Goal: Transaction & Acquisition: Purchase product/service

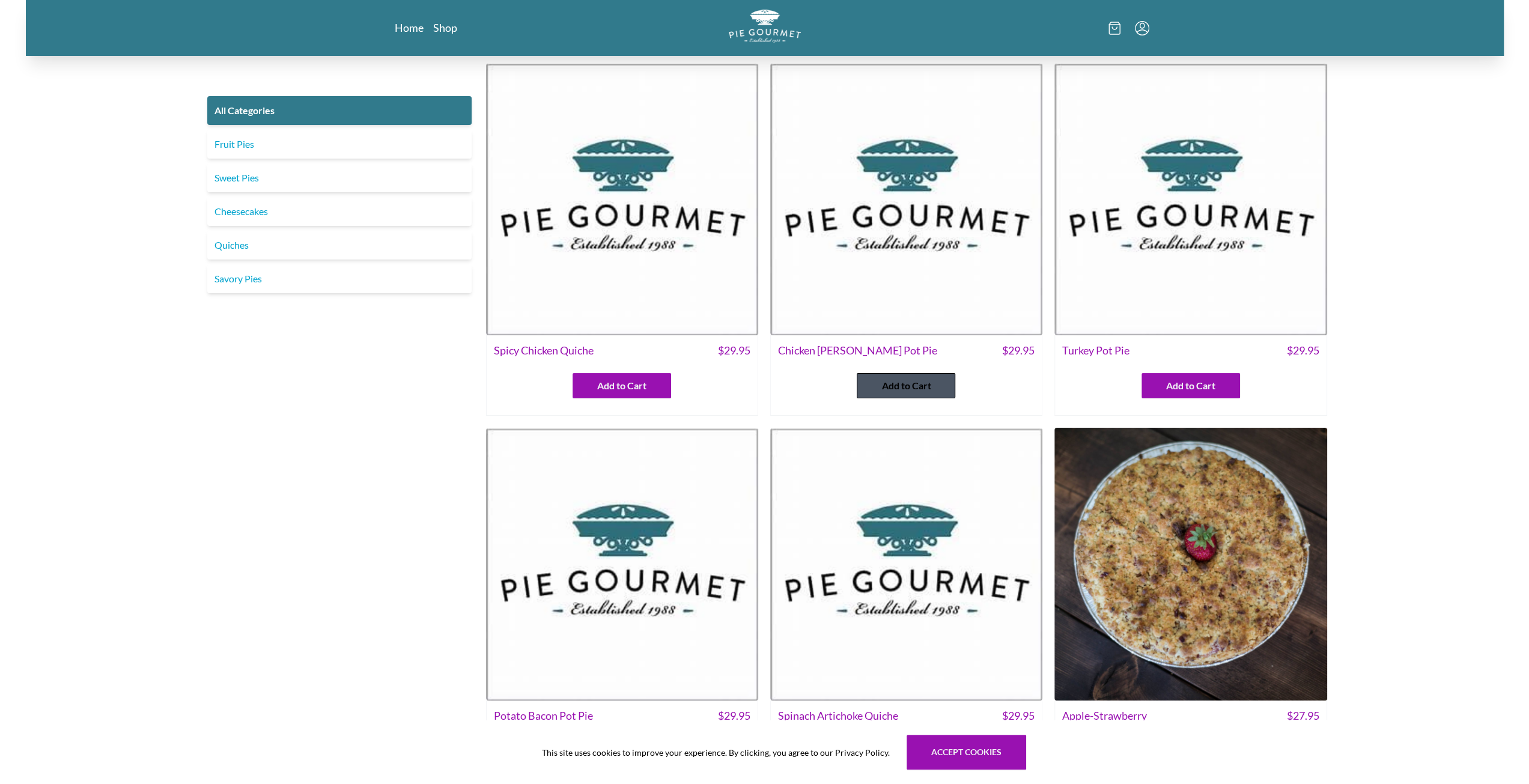
click at [896, 377] on button "Add to Cart" at bounding box center [906, 385] width 98 height 25
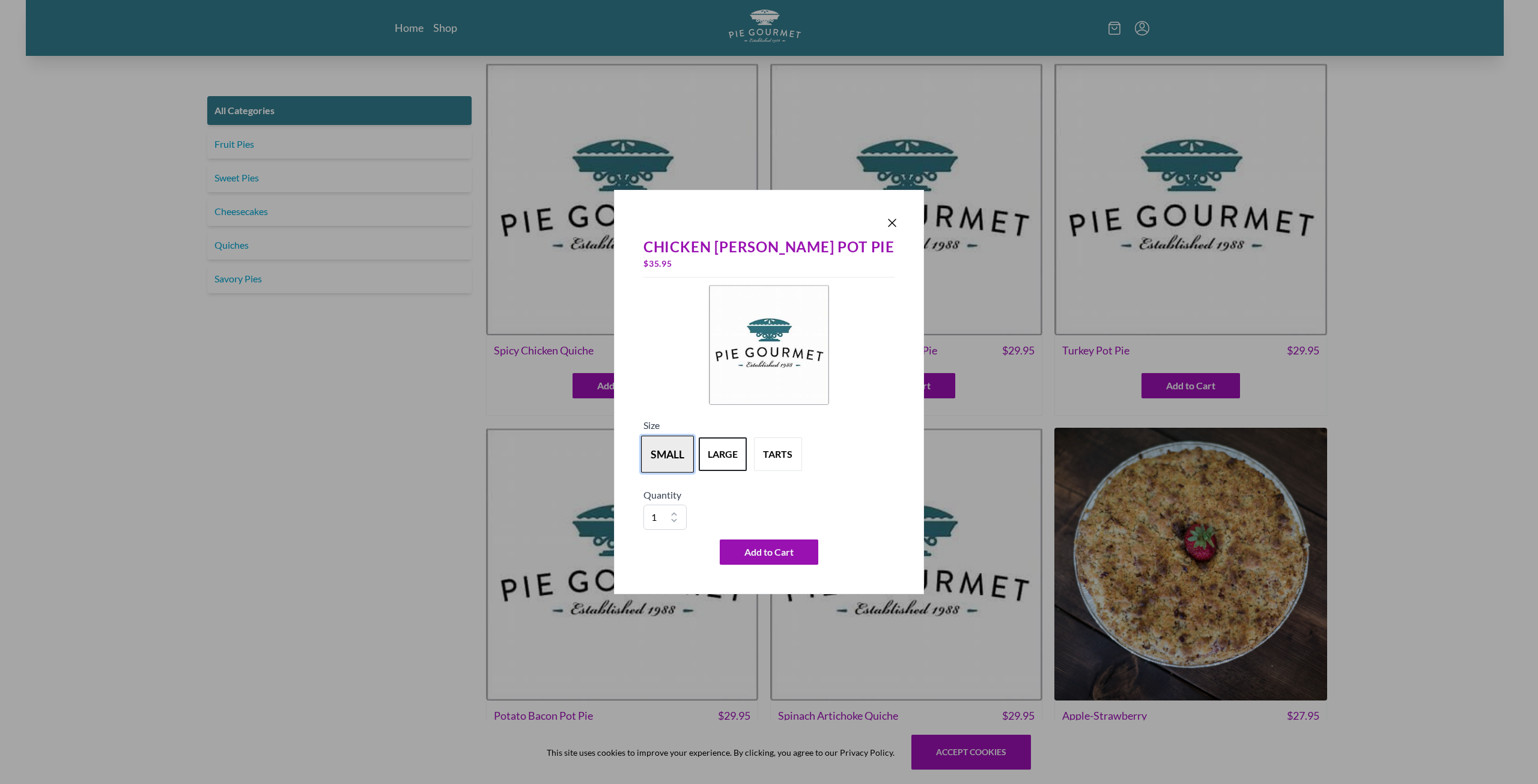
click at [694, 452] on button "small" at bounding box center [668, 454] width 53 height 37
click at [765, 551] on span "Add to Cart" at bounding box center [769, 552] width 49 height 14
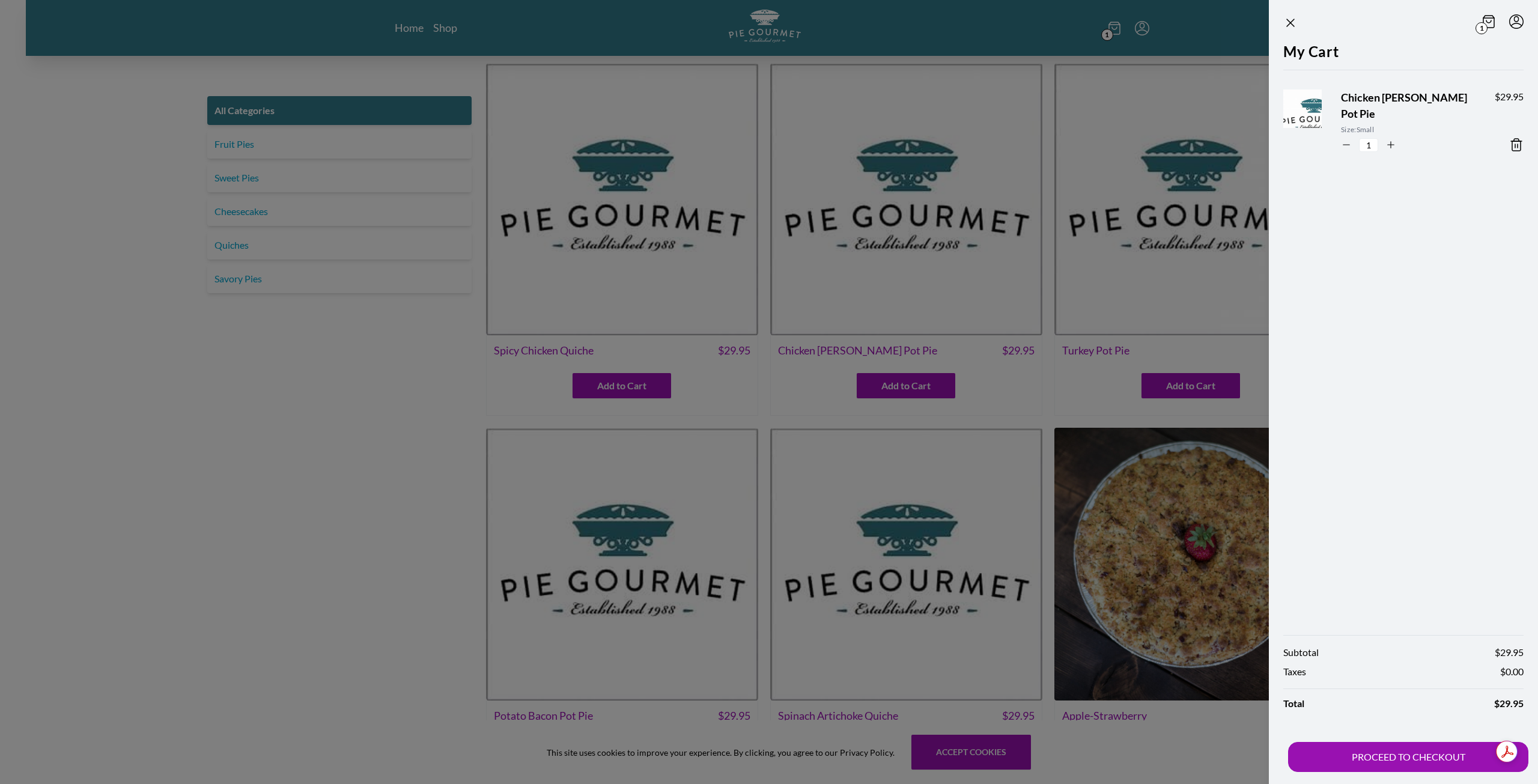
click at [235, 169] on div at bounding box center [769, 392] width 1538 height 784
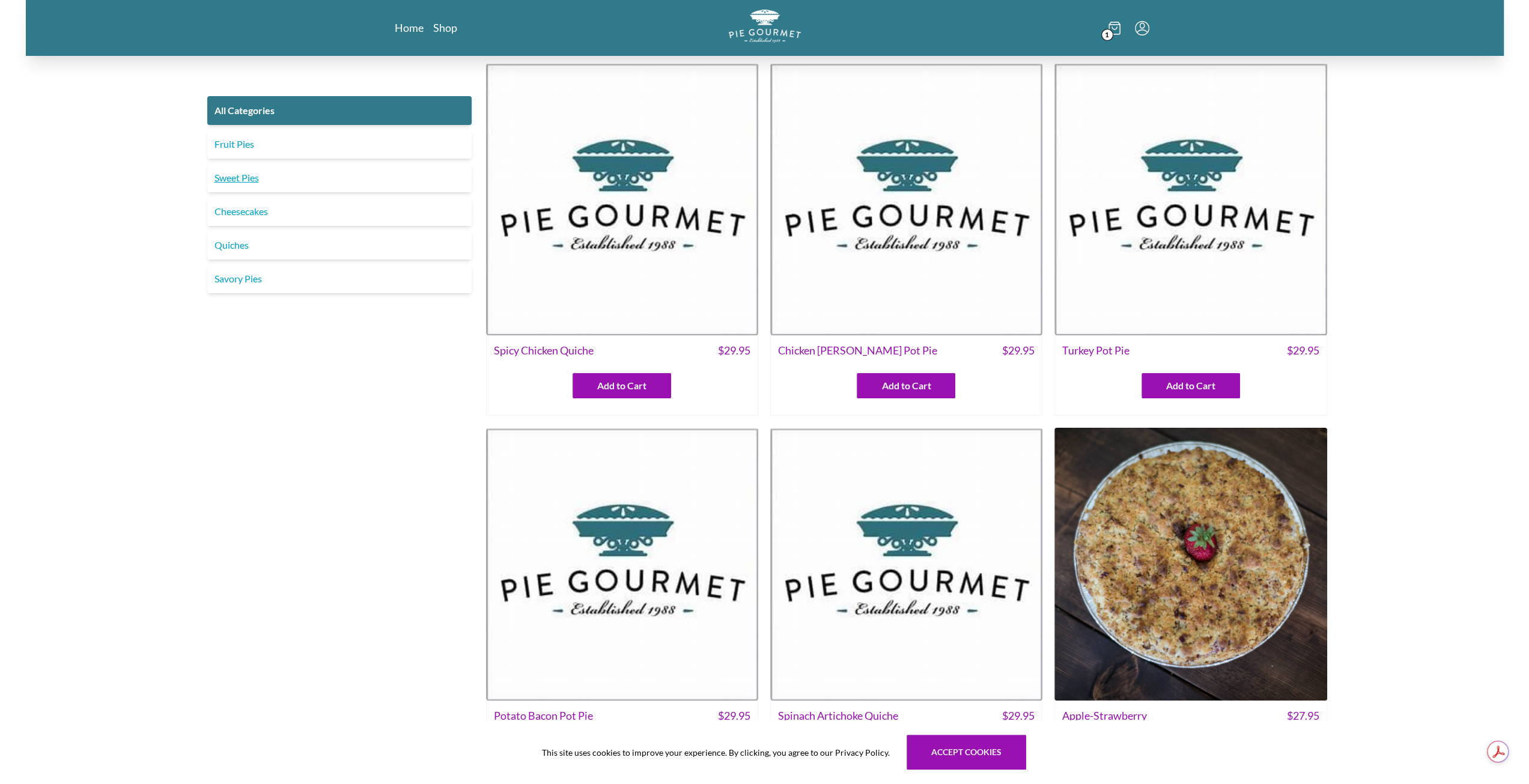
click at [235, 174] on link "Sweet Pies" at bounding box center [340, 178] width 265 height 29
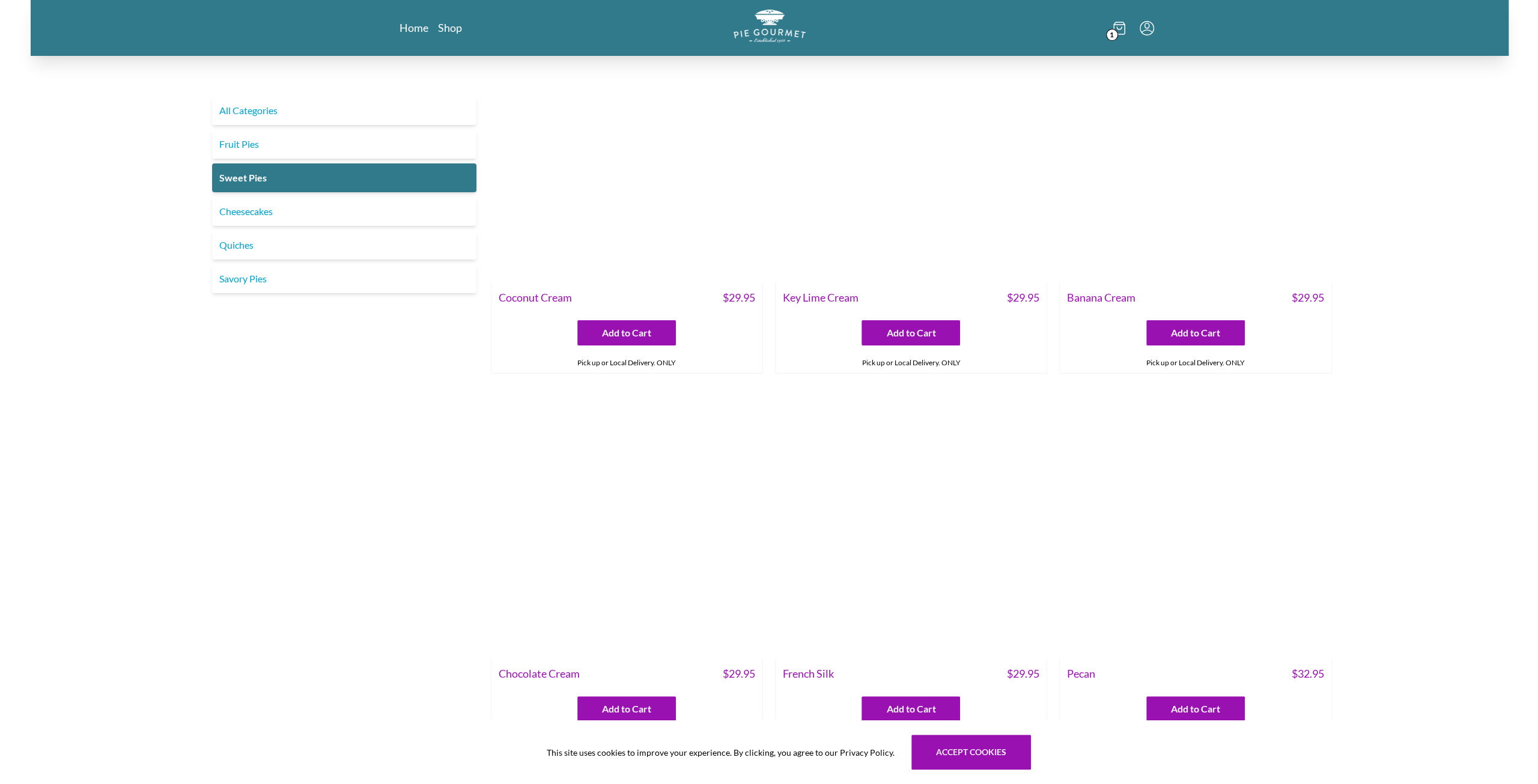
scroll to position [180, 0]
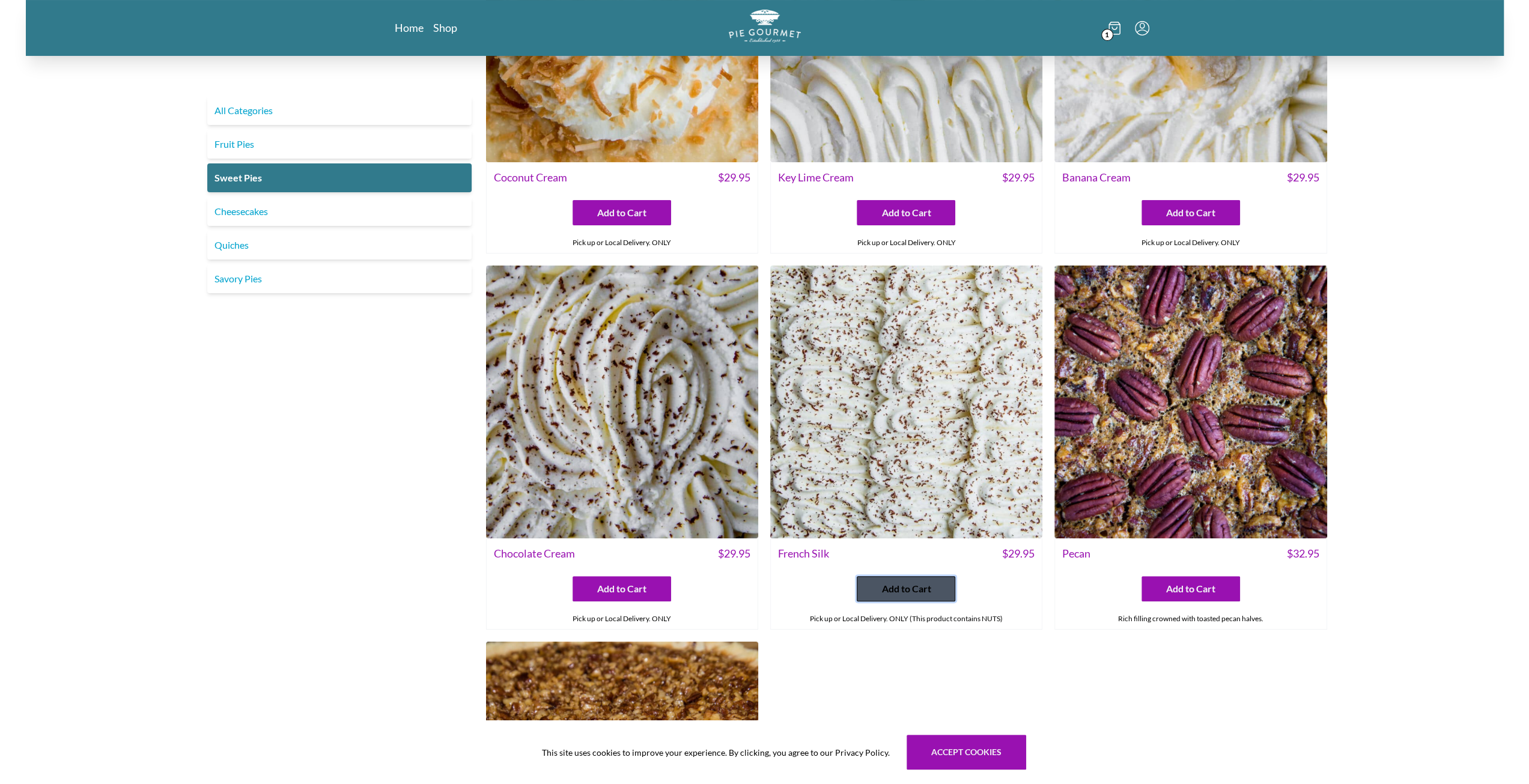
click at [907, 584] on span "Add to Cart" at bounding box center [906, 588] width 49 height 14
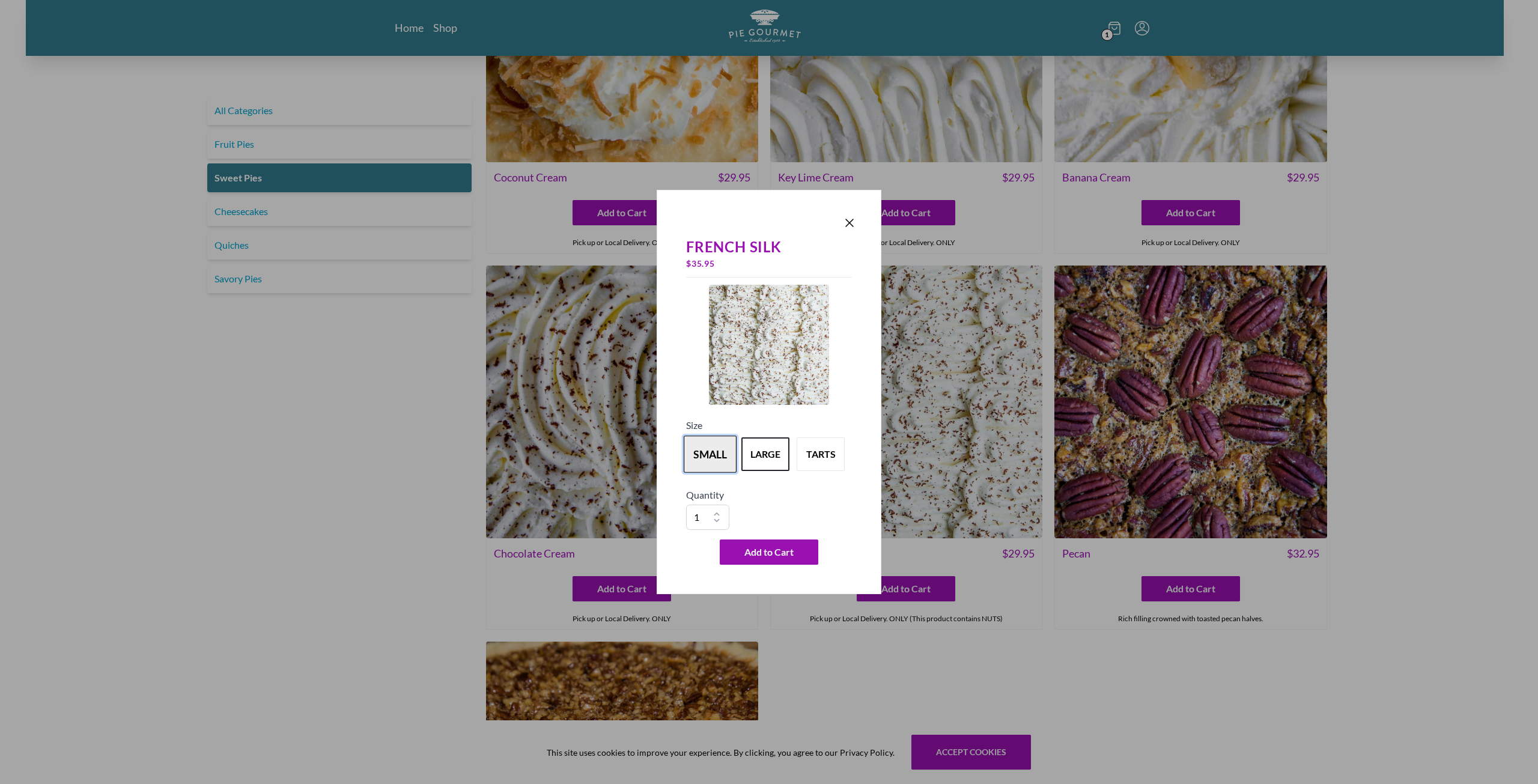
click at [714, 457] on button "small" at bounding box center [711, 454] width 53 height 37
click at [774, 548] on span "Add to Cart" at bounding box center [769, 552] width 49 height 14
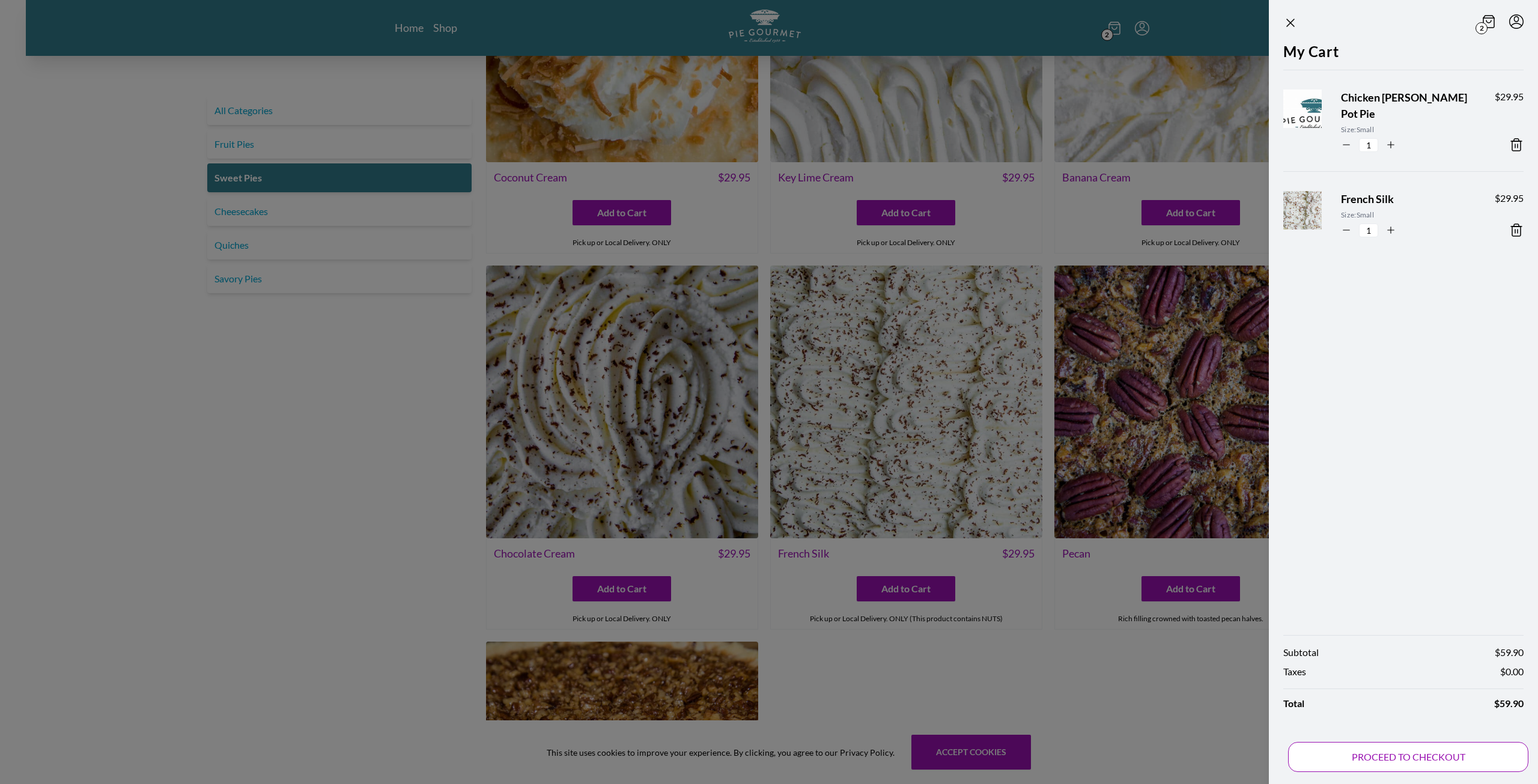
click at [1361, 753] on button "PROCEED TO CHECKOUT" at bounding box center [1408, 757] width 240 height 30
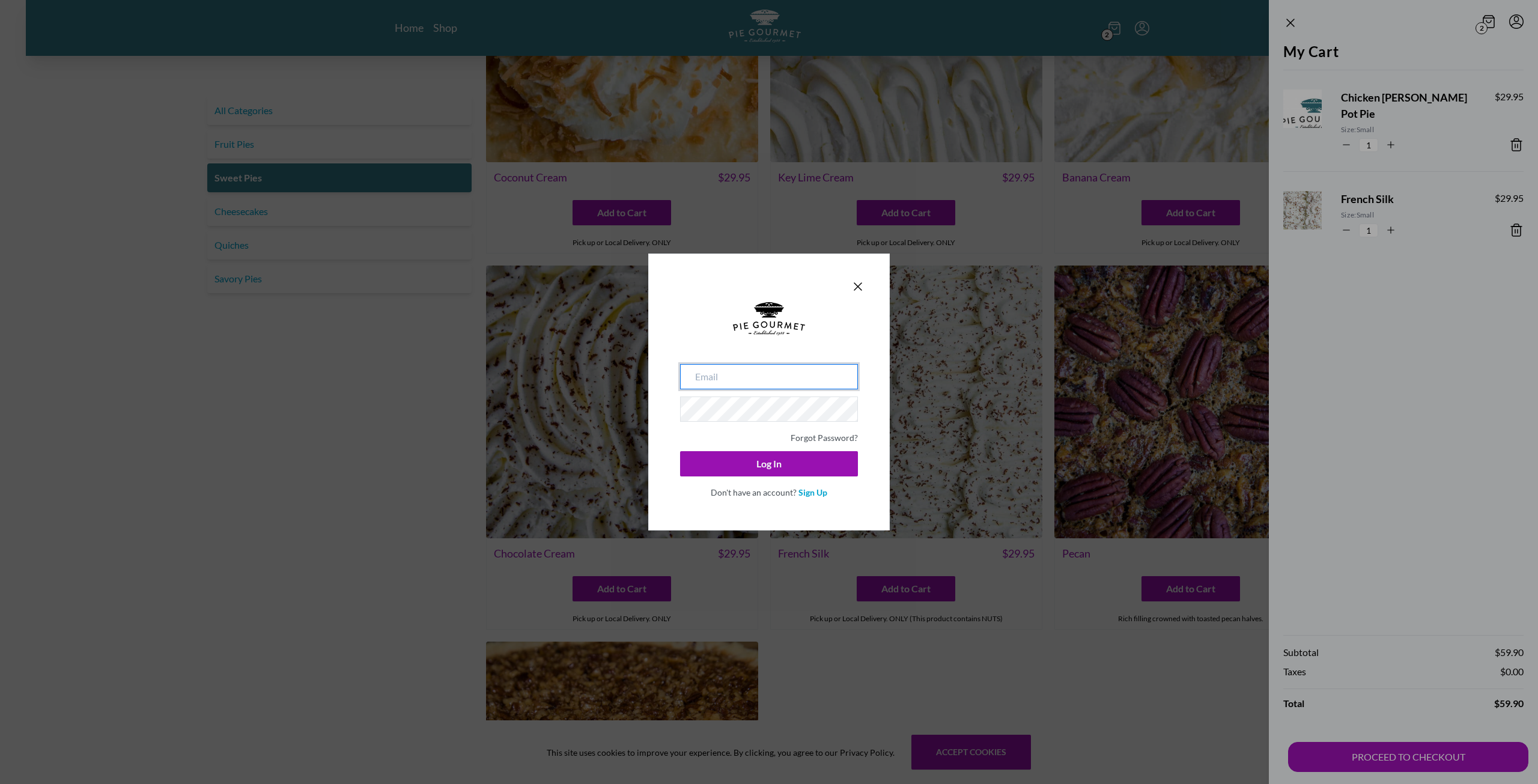
click at [765, 376] on input "email" at bounding box center [769, 376] width 178 height 25
type input "[PERSON_NAME][EMAIL_ADDRESS][PERSON_NAME][DOMAIN_NAME]"
click at [680, 451] on button "Log In" at bounding box center [769, 464] width 178 height 25
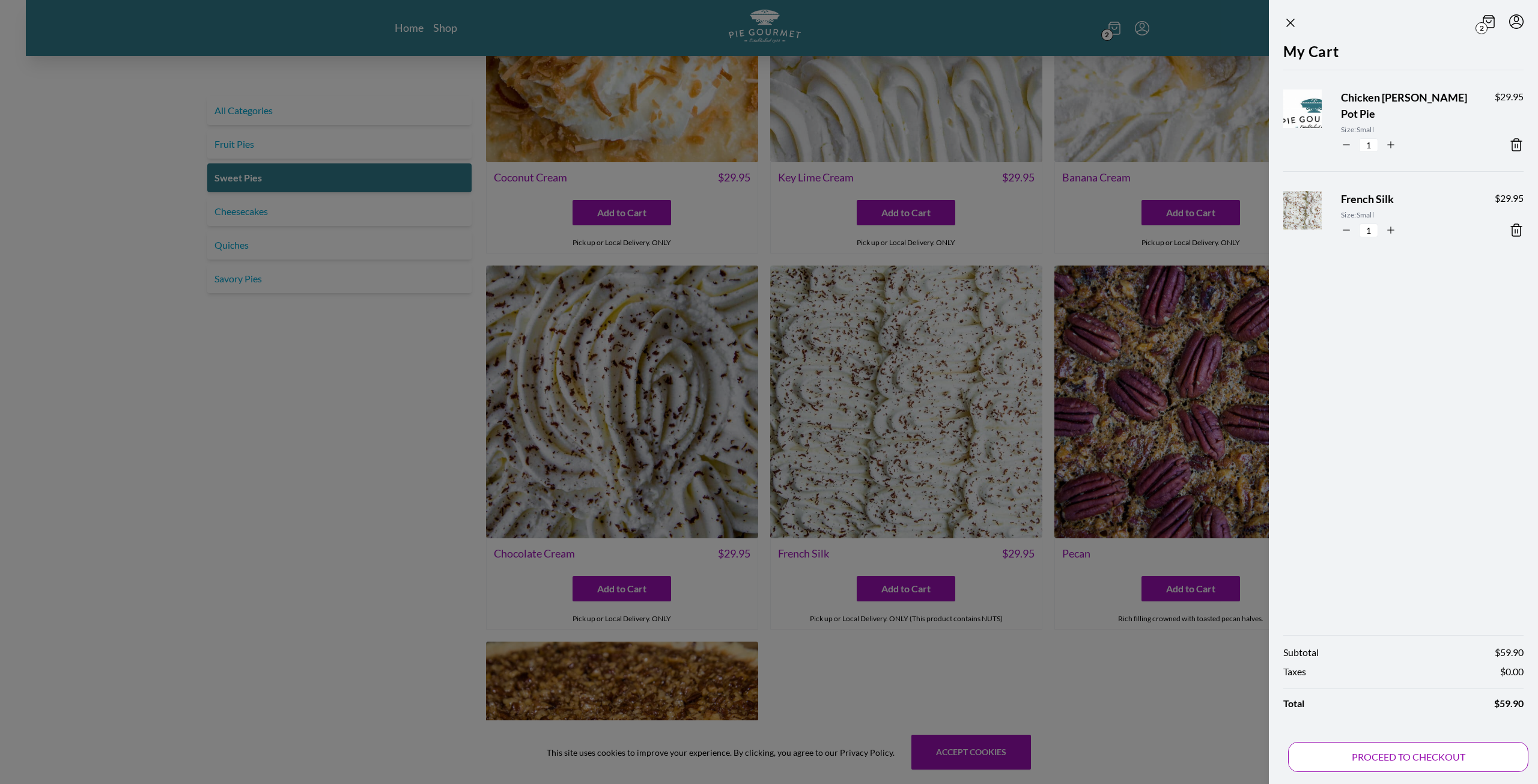
click at [1414, 757] on button "PROCEED TO CHECKOUT" at bounding box center [1408, 757] width 240 height 30
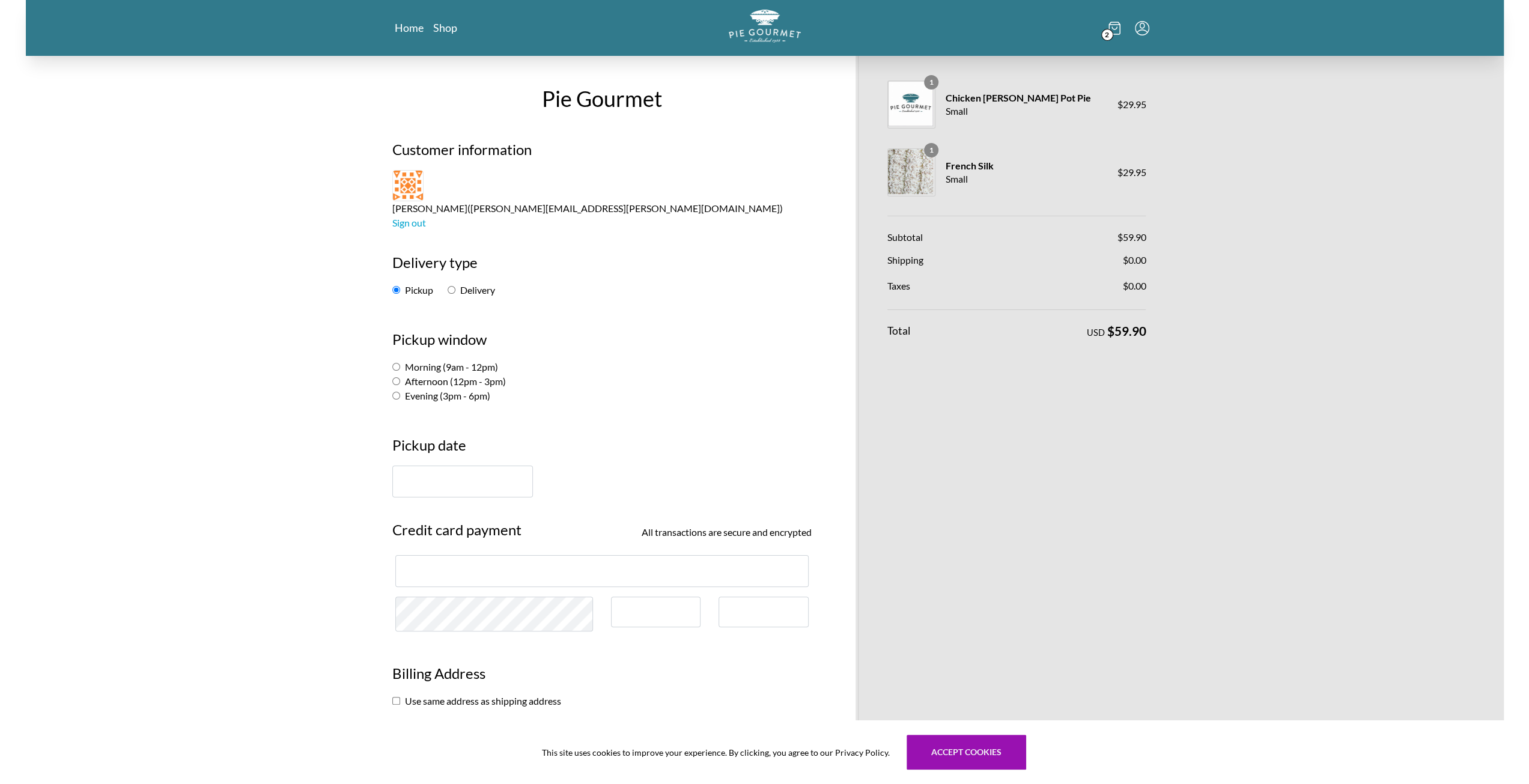
click at [394, 377] on input "Afternoon (12pm - 3pm)" at bounding box center [396, 380] width 8 height 7
radio input "true"
click at [454, 466] on input "text" at bounding box center [462, 481] width 140 height 32
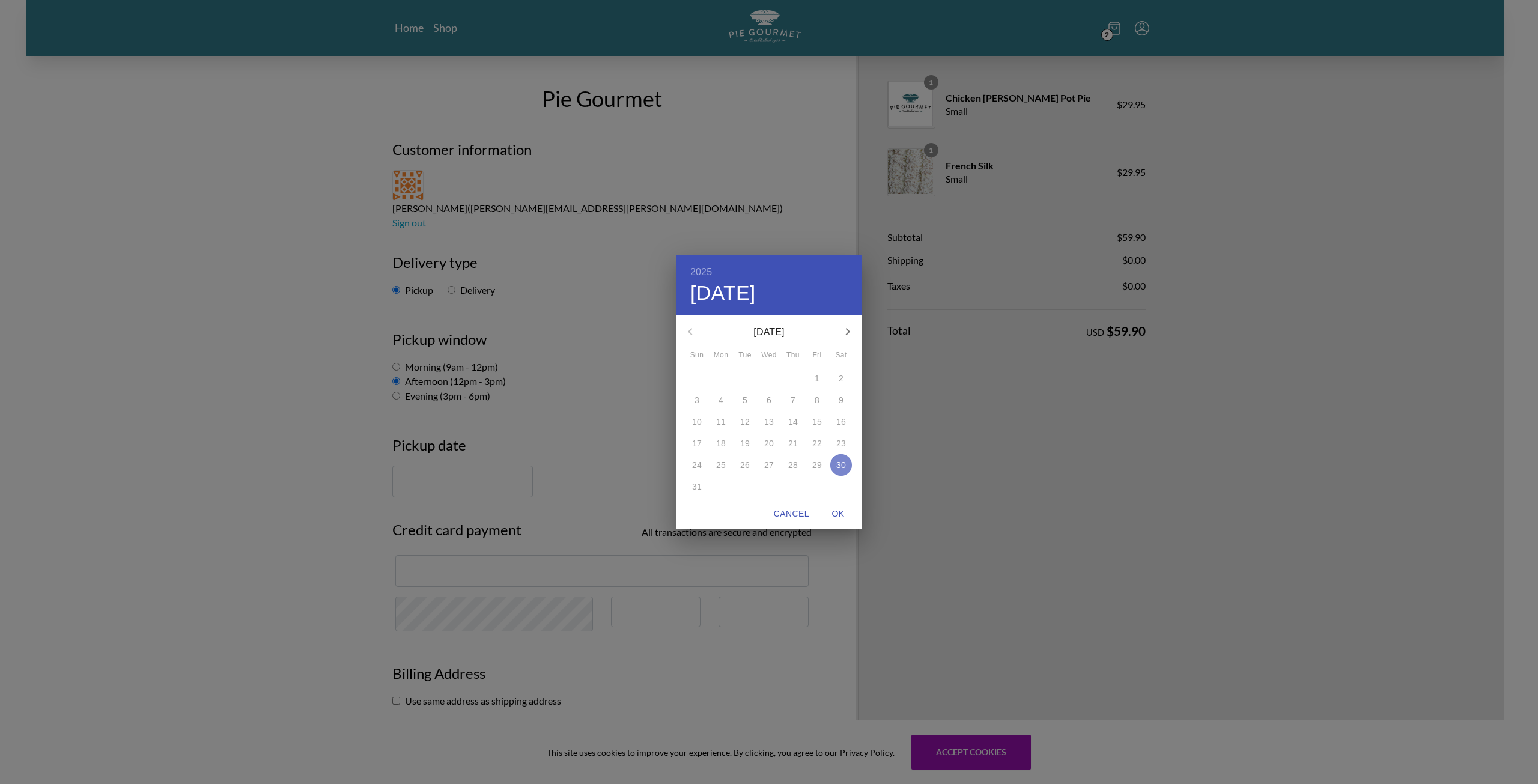
click at [845, 464] on p "30" at bounding box center [841, 465] width 10 height 12
click at [841, 464] on p "30" at bounding box center [841, 465] width 10 height 12
click at [836, 514] on span "OK" at bounding box center [838, 514] width 29 height 15
type input "[DATE]"
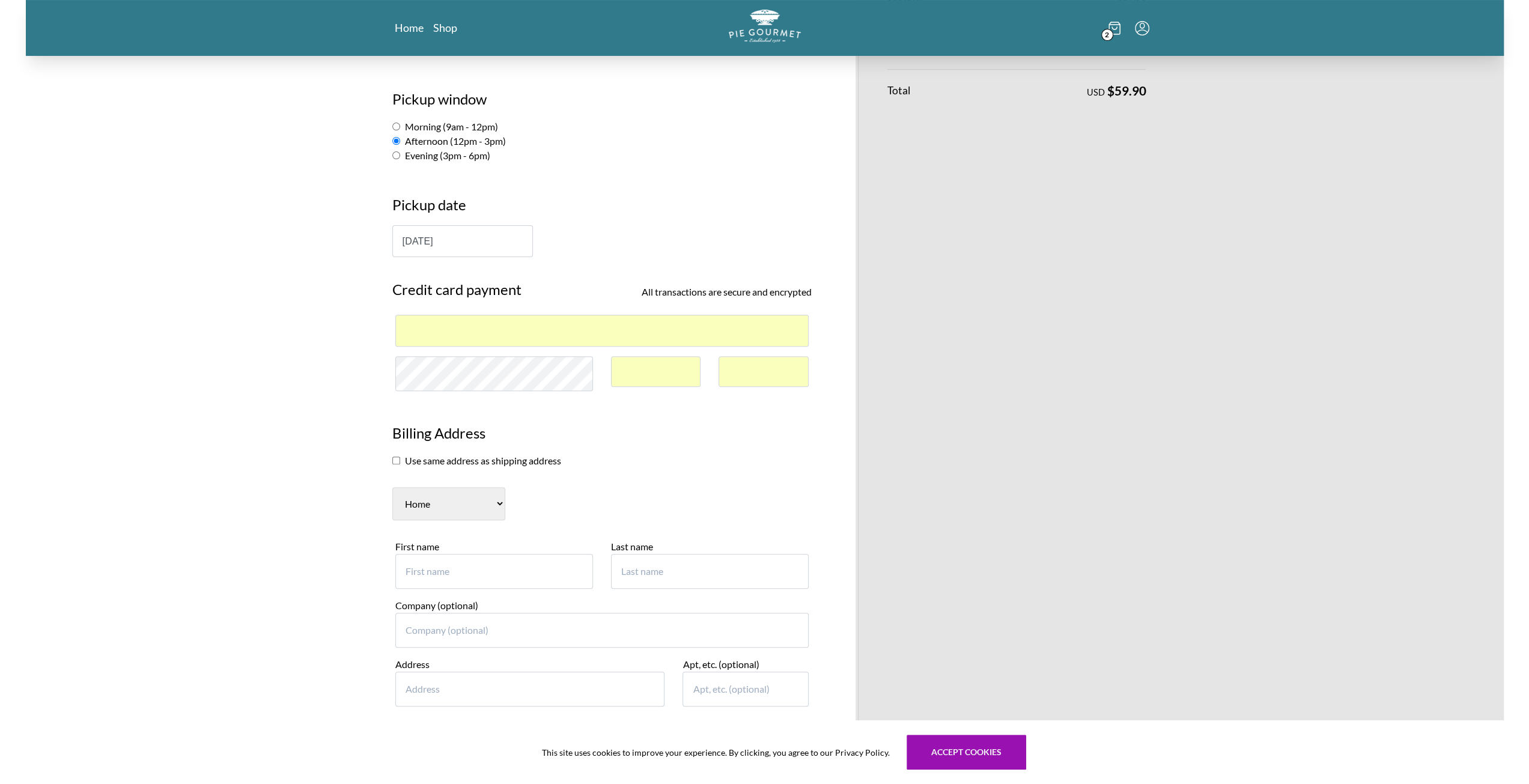
scroll to position [300, 0]
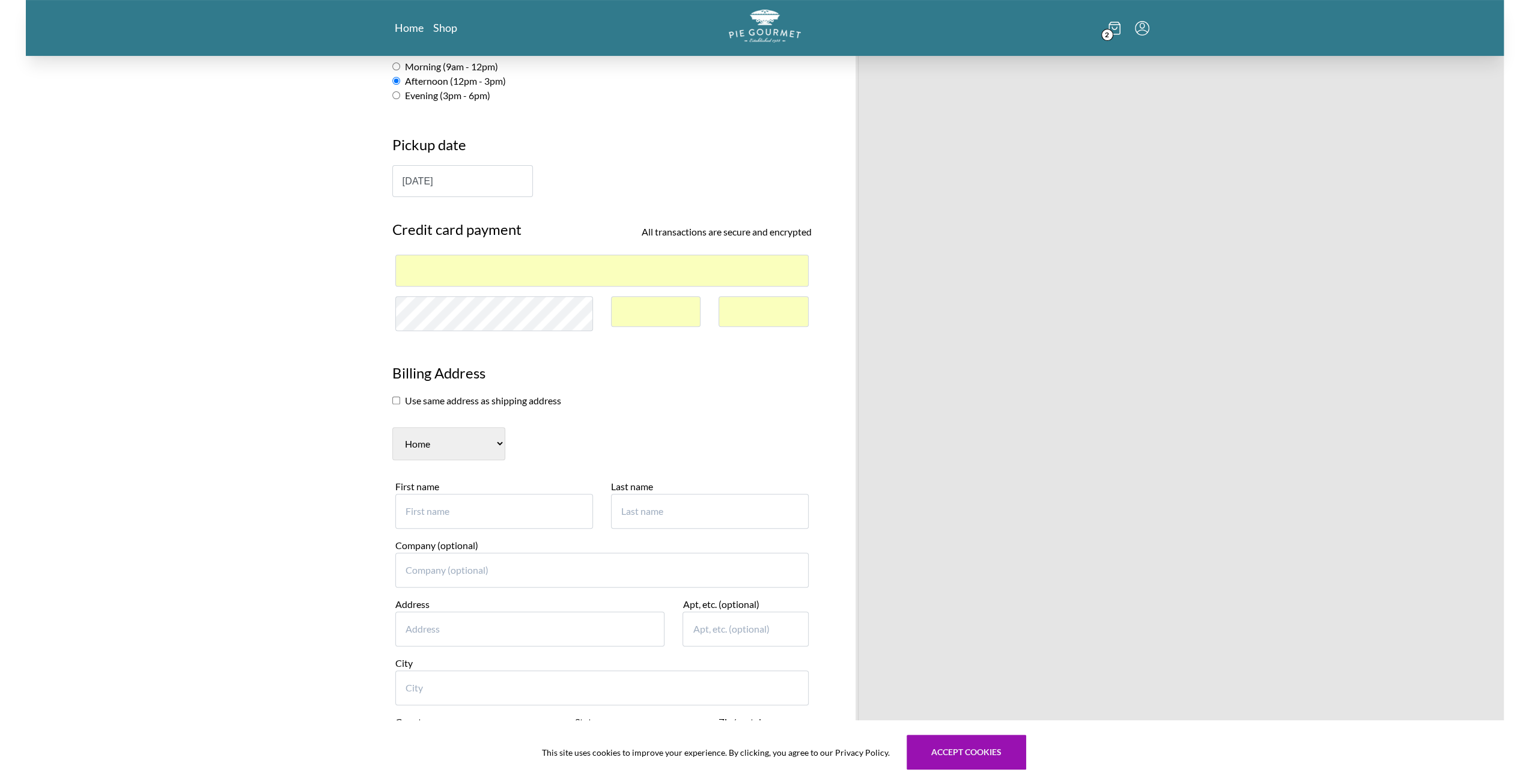
click at [497, 494] on input "First name" at bounding box center [494, 511] width 198 height 35
type input "[PERSON_NAME]"
type input "1"
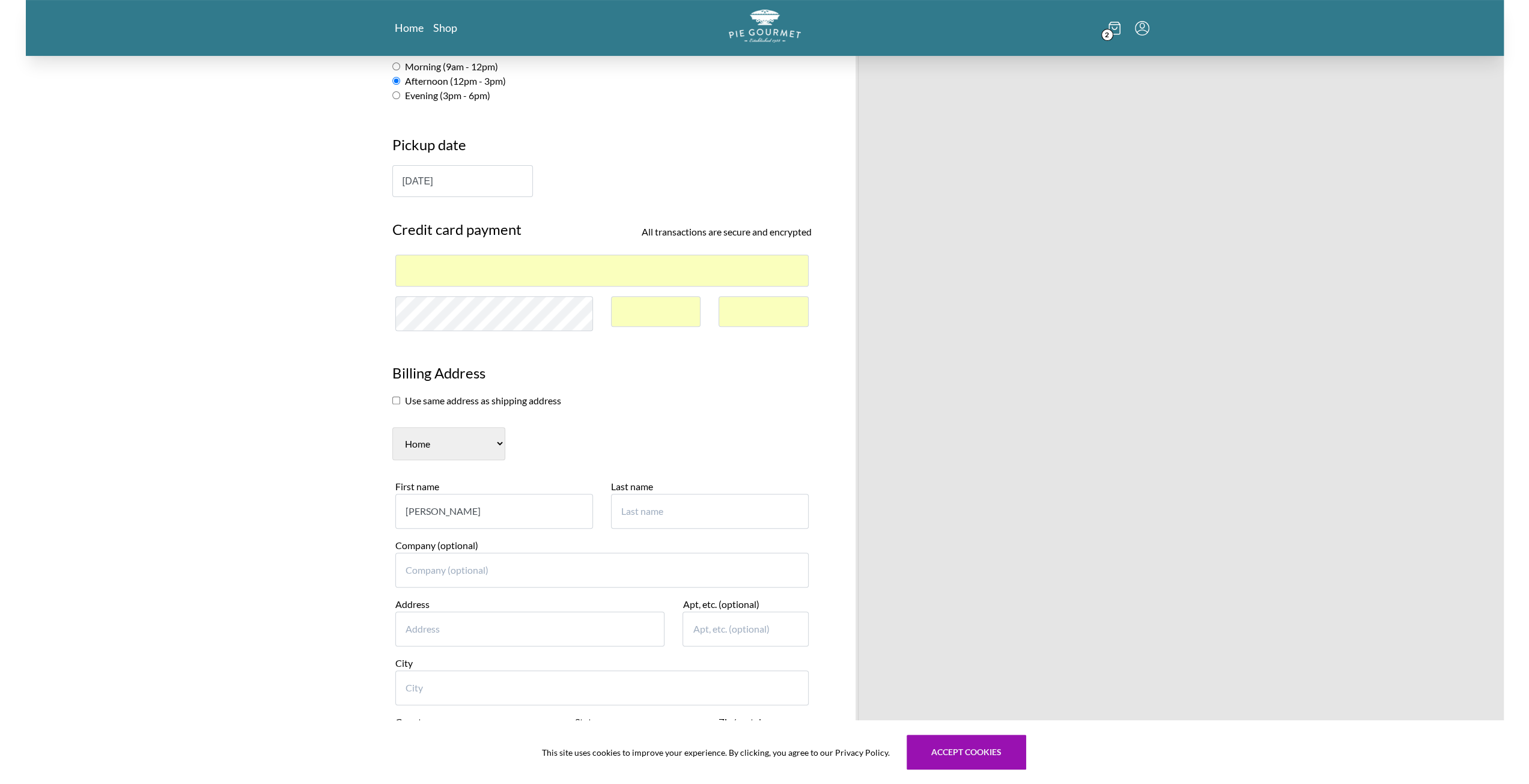
type input "[PERSON_NAME]"
click at [515, 552] on input "Company (optional)" at bounding box center [602, 569] width 413 height 35
click at [501, 612] on input "Address" at bounding box center [531, 629] width 270 height 35
type input "[STREET_ADDRESS]"
type input "UNIT 126"
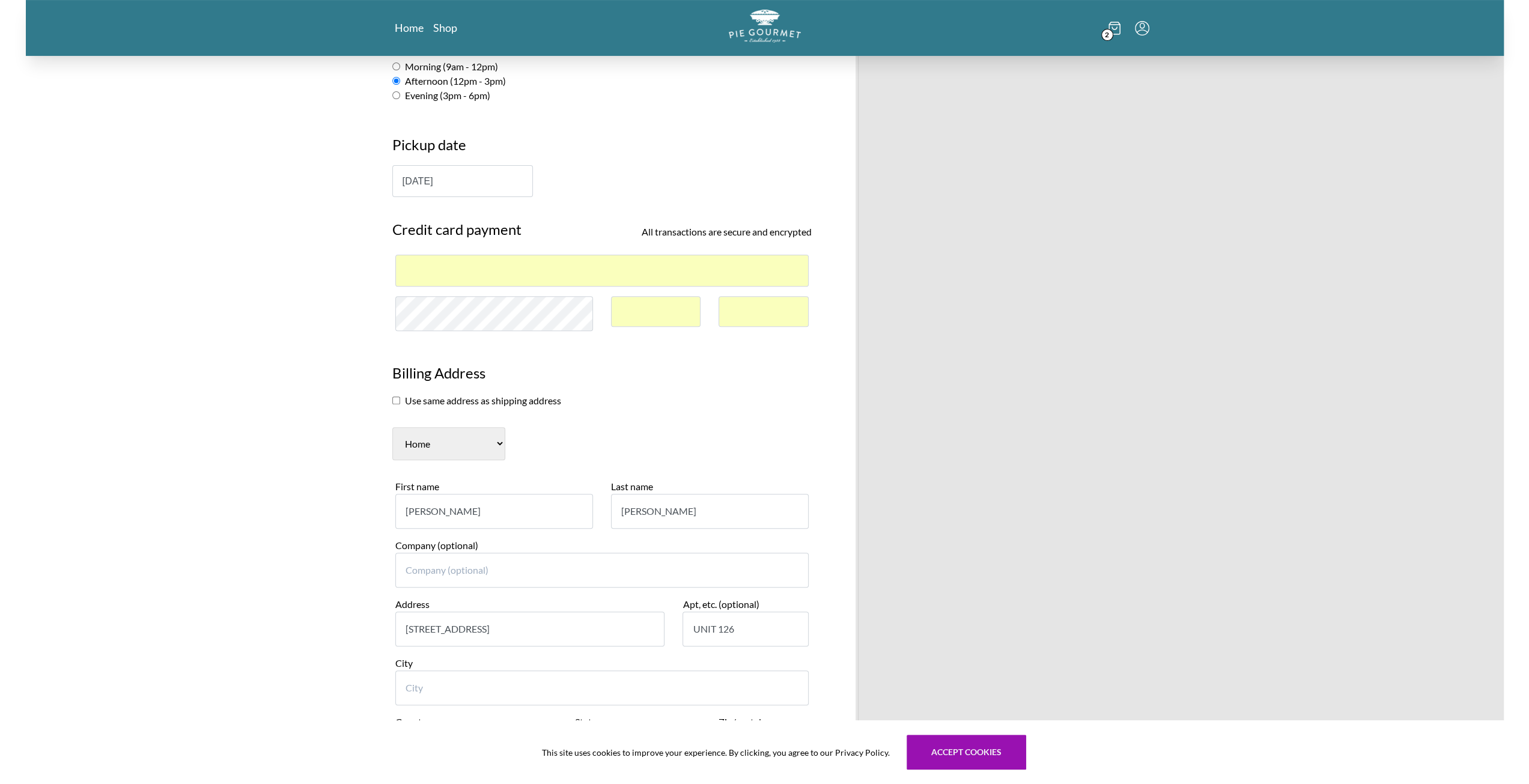
type input "Fairfax"
select select "VA"
type input "22033-5549"
type input "7034996180"
click at [302, 594] on div "Pie Gourmet Customer information [PERSON_NAME] ( [PERSON_NAME][EMAIL_ADDRESS][P…" at bounding box center [764, 404] width 1478 height 1299
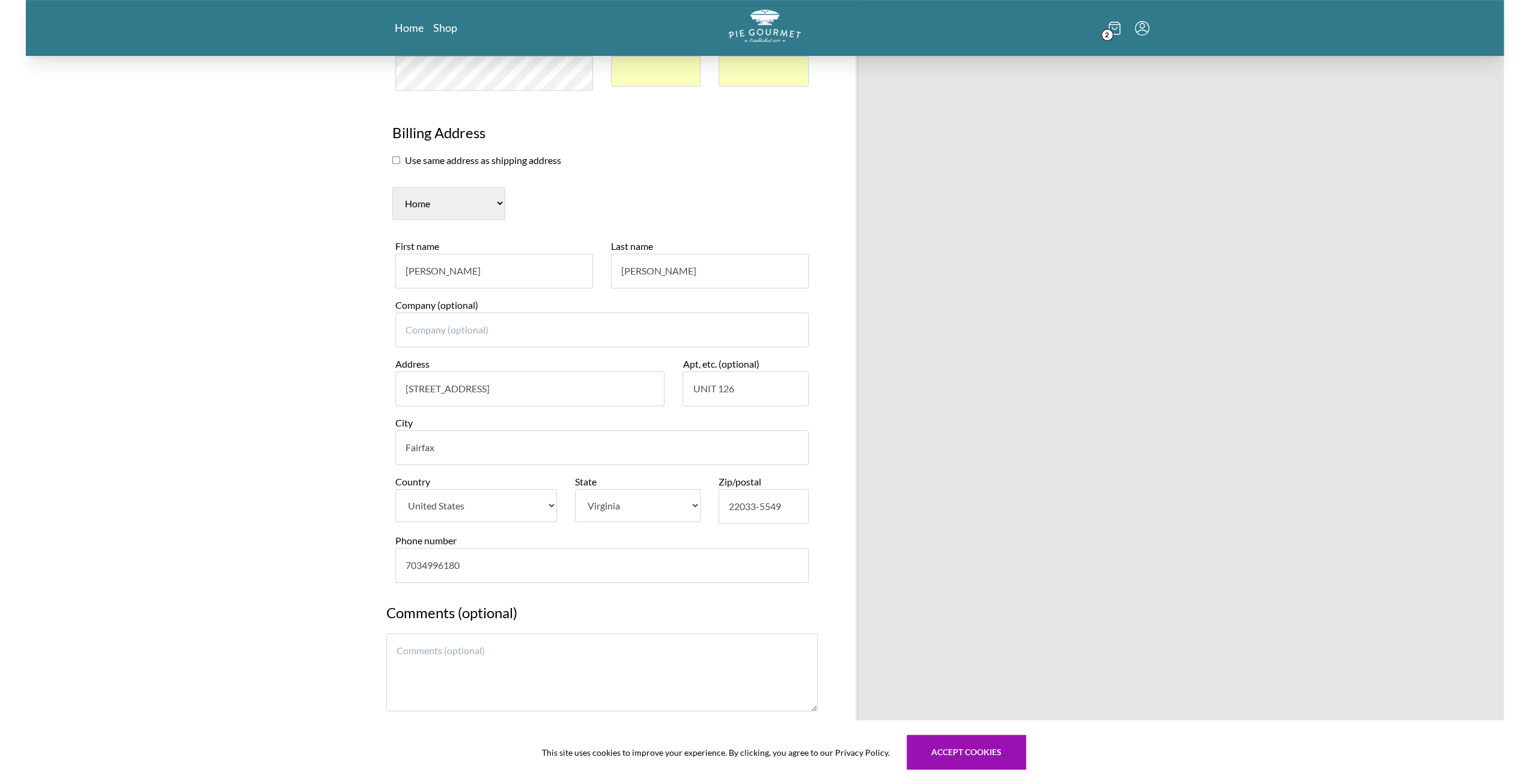
scroll to position [601, 0]
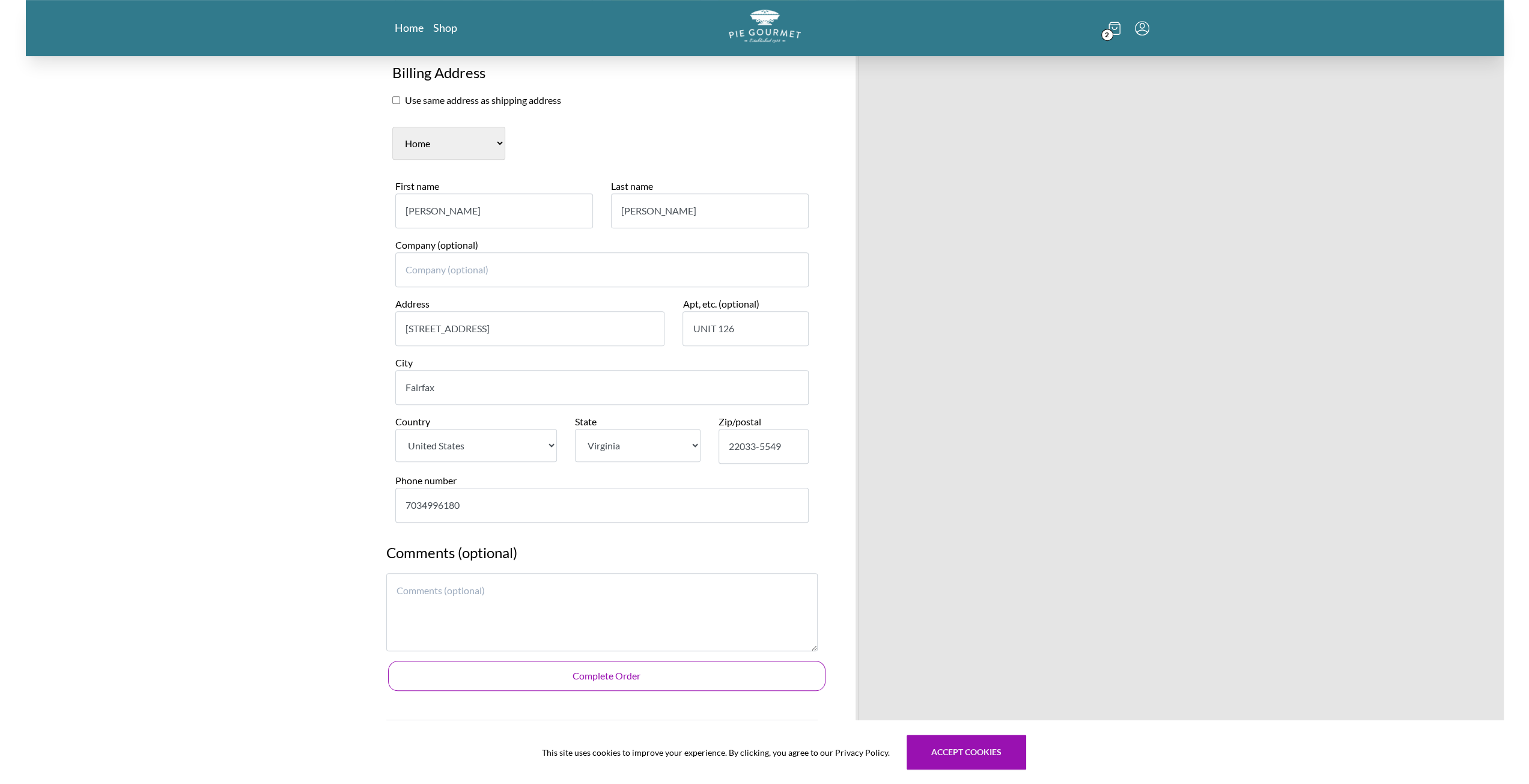
click at [606, 661] on button "Complete Order" at bounding box center [606, 676] width 437 height 30
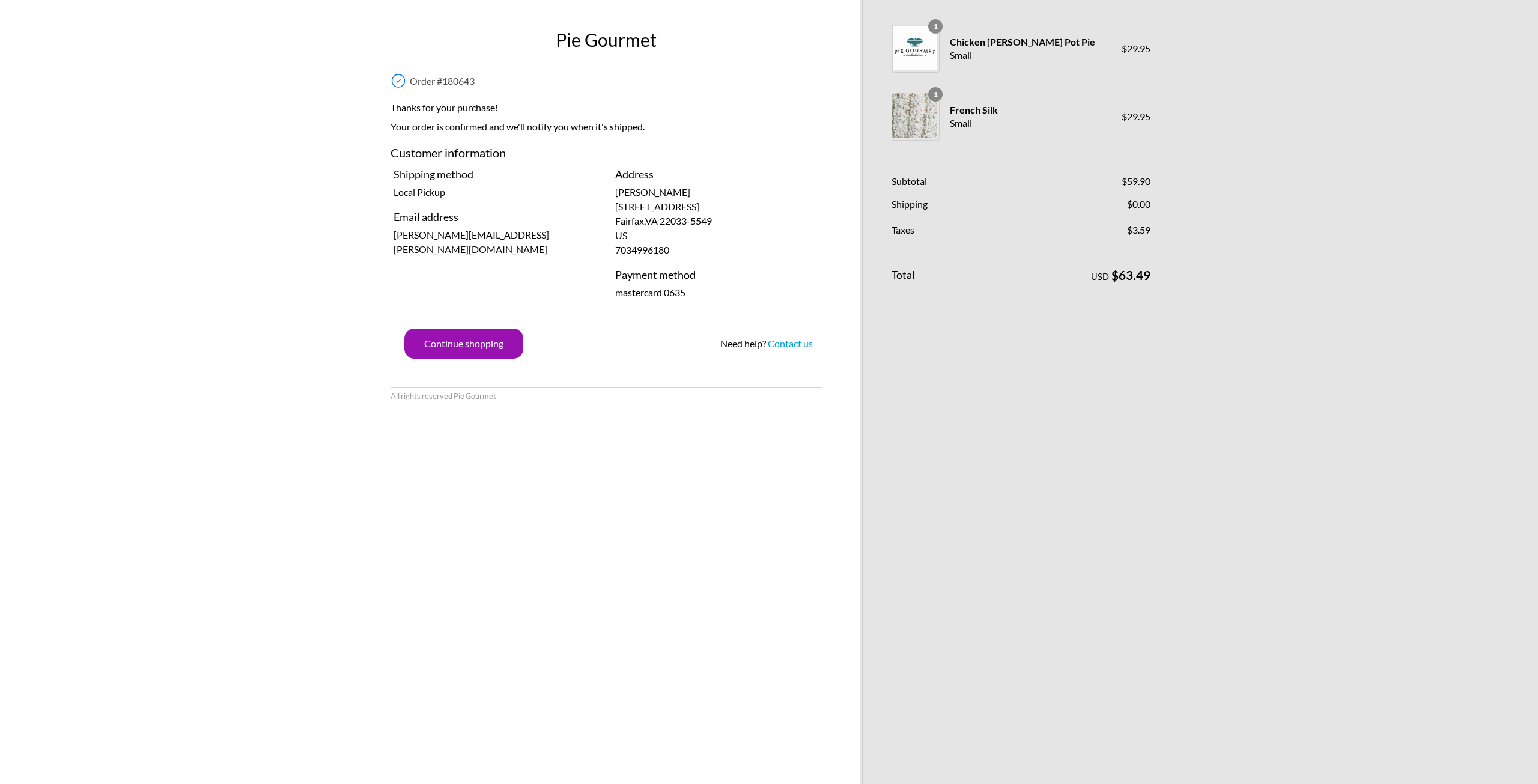
drag, startPoint x: 841, startPoint y: 374, endPoint x: 1238, endPoint y: 283, distance: 407.3
drag, startPoint x: 1215, startPoint y: 284, endPoint x: 1158, endPoint y: 267, distance: 59.5
drag, startPoint x: 1164, startPoint y: 265, endPoint x: 1161, endPoint y: 277, distance: 12.4
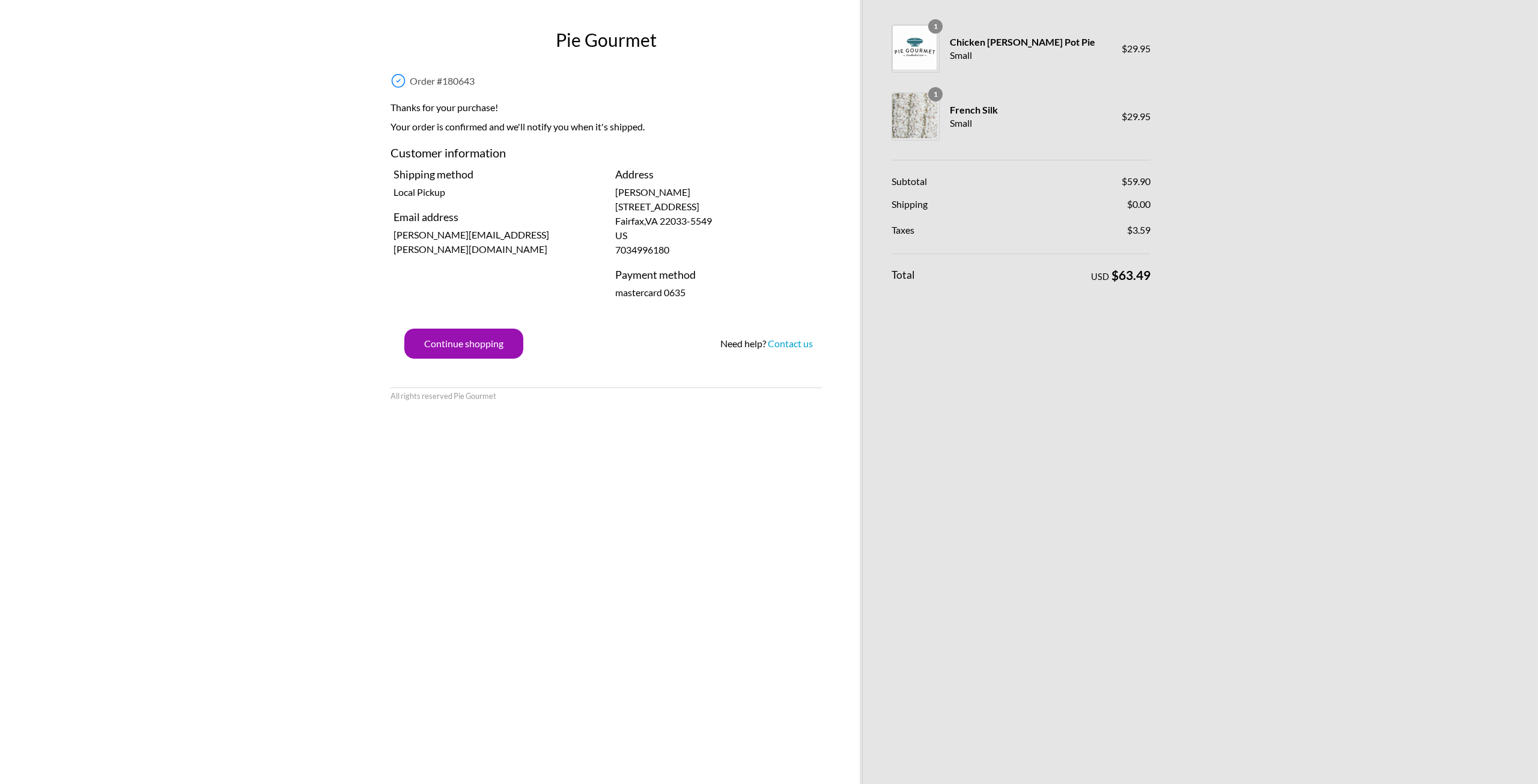
drag, startPoint x: 1149, startPoint y: 275, endPoint x: 881, endPoint y: 220, distance: 273.6
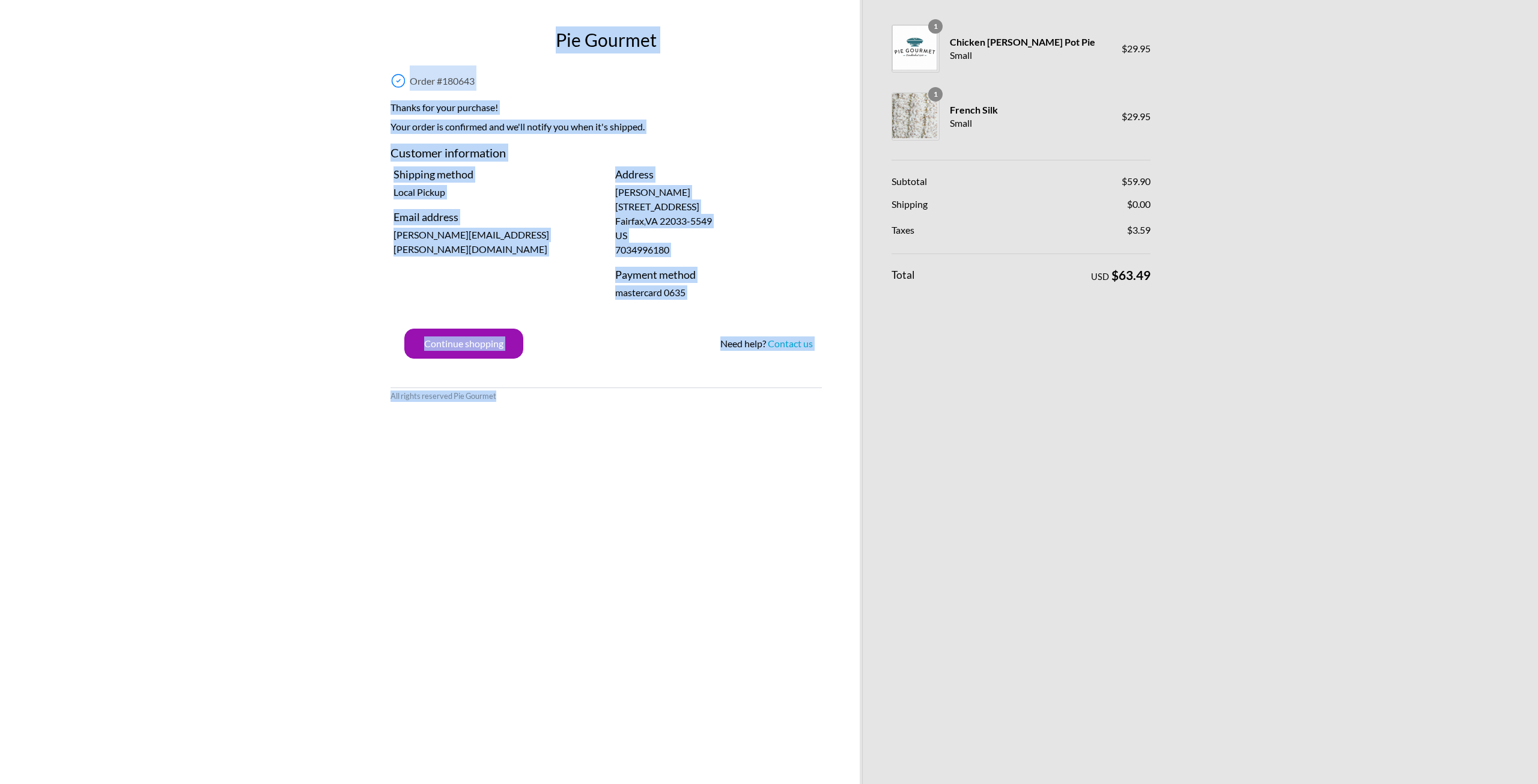
drag, startPoint x: 560, startPoint y: 37, endPoint x: 1216, endPoint y: 244, distance: 687.9
click at [1159, 244] on div "Pie Gourmet Order # 180643 Thanks for your purchase! Your order is confirmed an…" at bounding box center [769, 392] width 781 height 784
click at [775, 198] on p "[PERSON_NAME] [STREET_ADDRESS] 7034996180" at bounding box center [717, 221] width 204 height 72
click at [736, 581] on div "Pie Gourmet Order # 180643 Thanks for your purchase! Your order is confirmed an…" at bounding box center [606, 392] width 456 height 784
click at [734, 469] on div "Pie Gourmet Order # 180643 Thanks for your purchase! Your order is confirmed an…" at bounding box center [606, 392] width 456 height 784
